Goal: Transaction & Acquisition: Purchase product/service

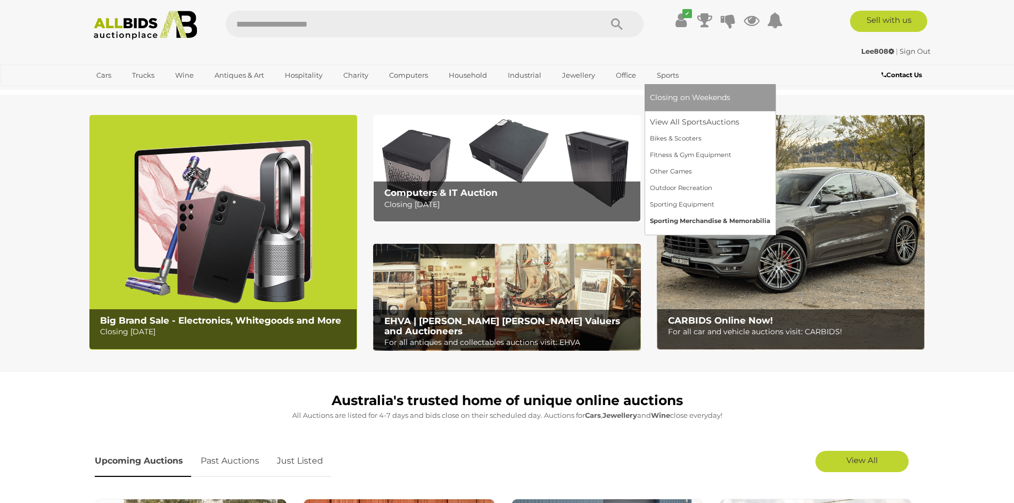
click at [660, 222] on link "Sporting Merchandise & Memorabilia" at bounding box center [710, 221] width 120 height 17
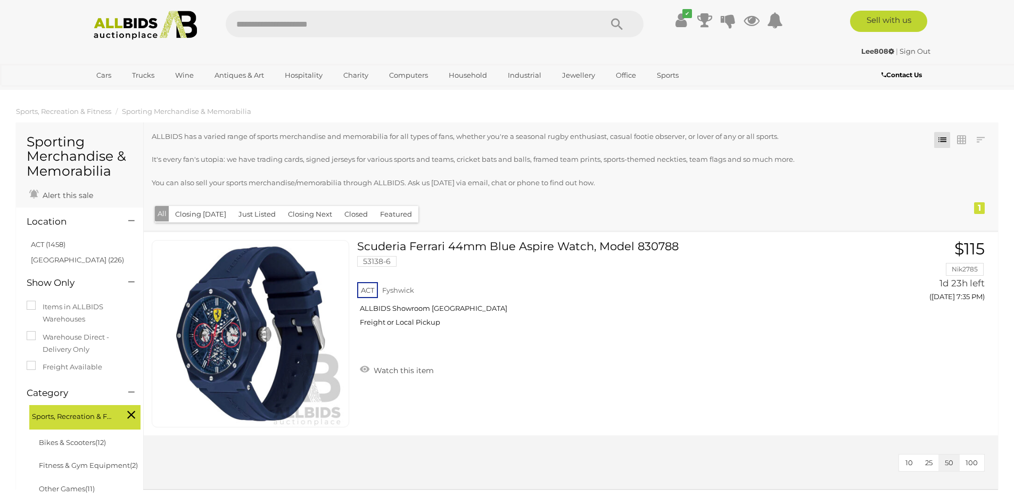
click at [358, 22] on input "text" at bounding box center [408, 24] width 365 height 27
type input "**"
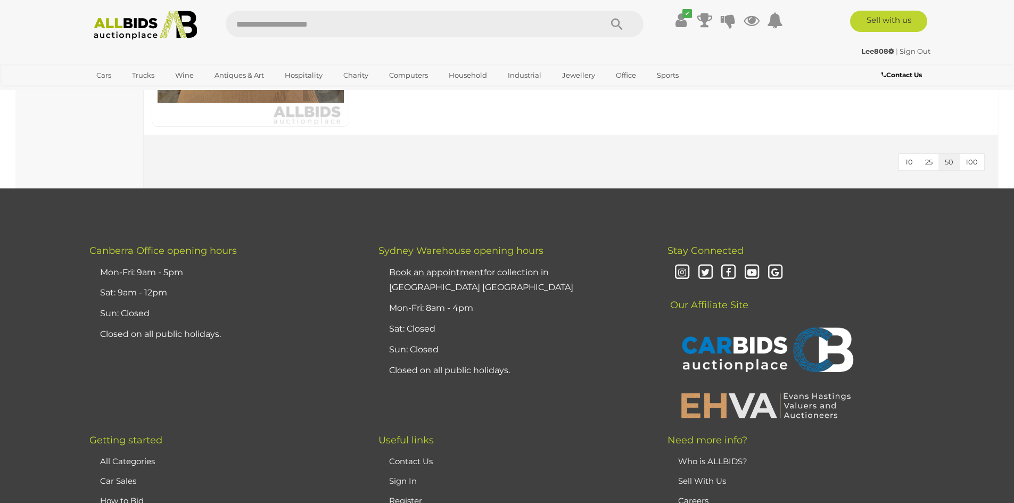
scroll to position [1650, 0]
